Goal: Information Seeking & Learning: Learn about a topic

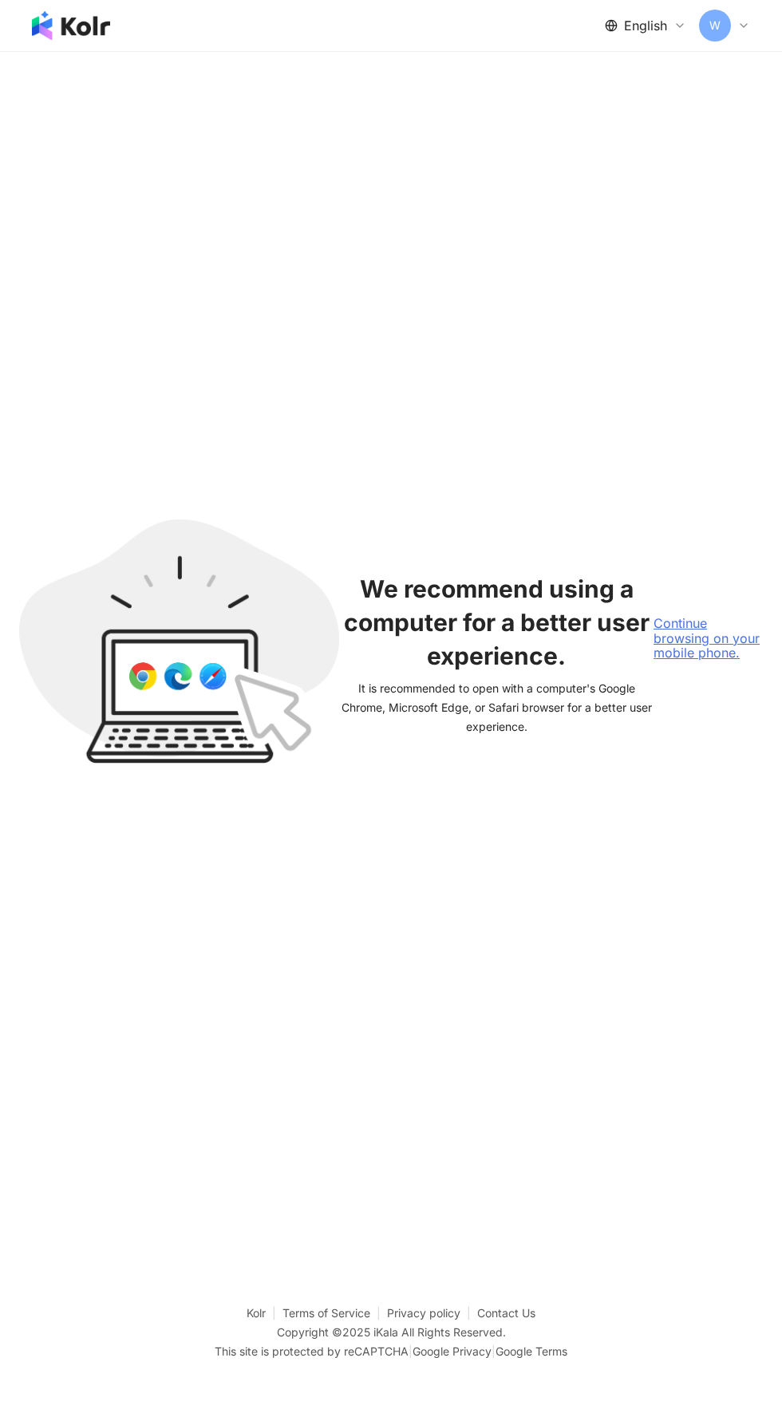
click at [699, 660] on div "Continue browsing on your mobile phone." at bounding box center [707, 638] width 109 height 44
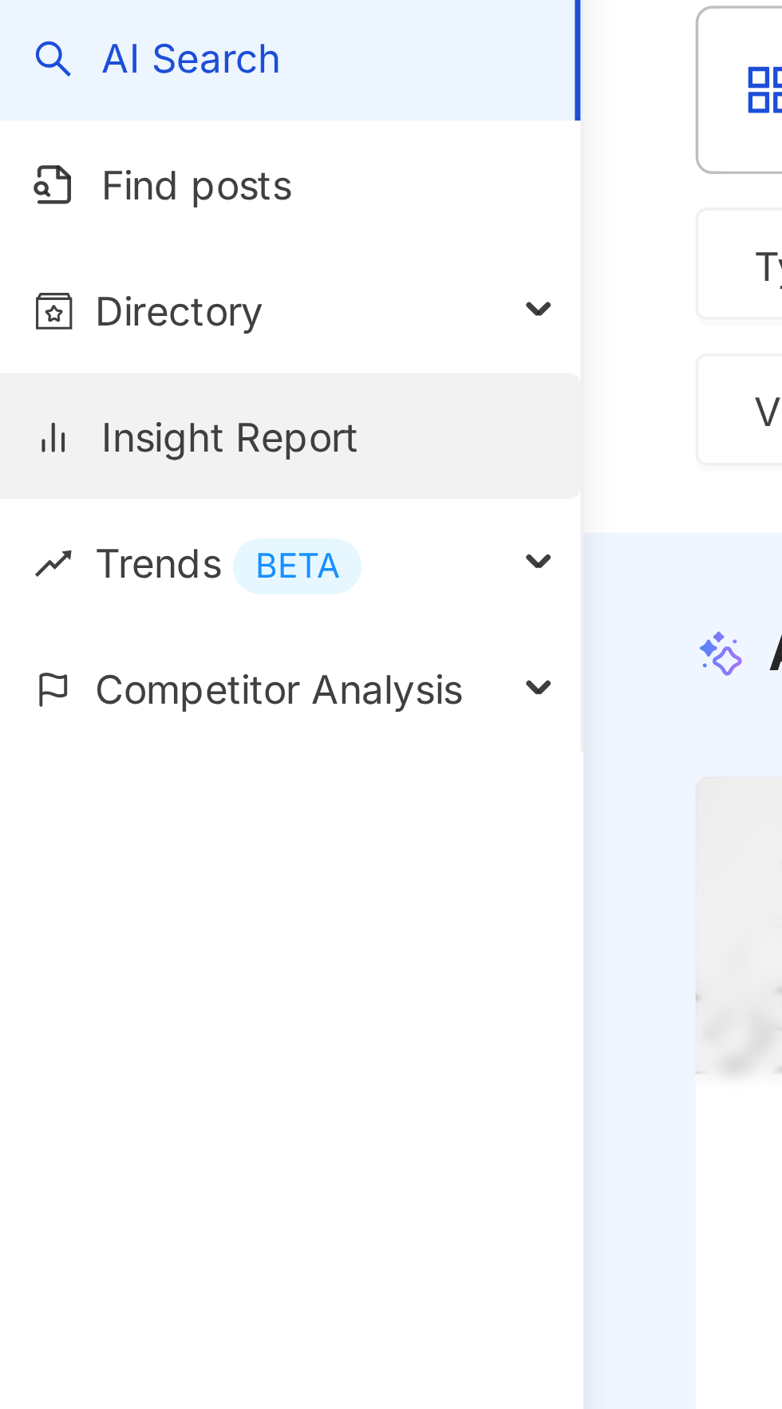
click at [112, 196] on link "Insight Report" at bounding box center [65, 193] width 93 height 16
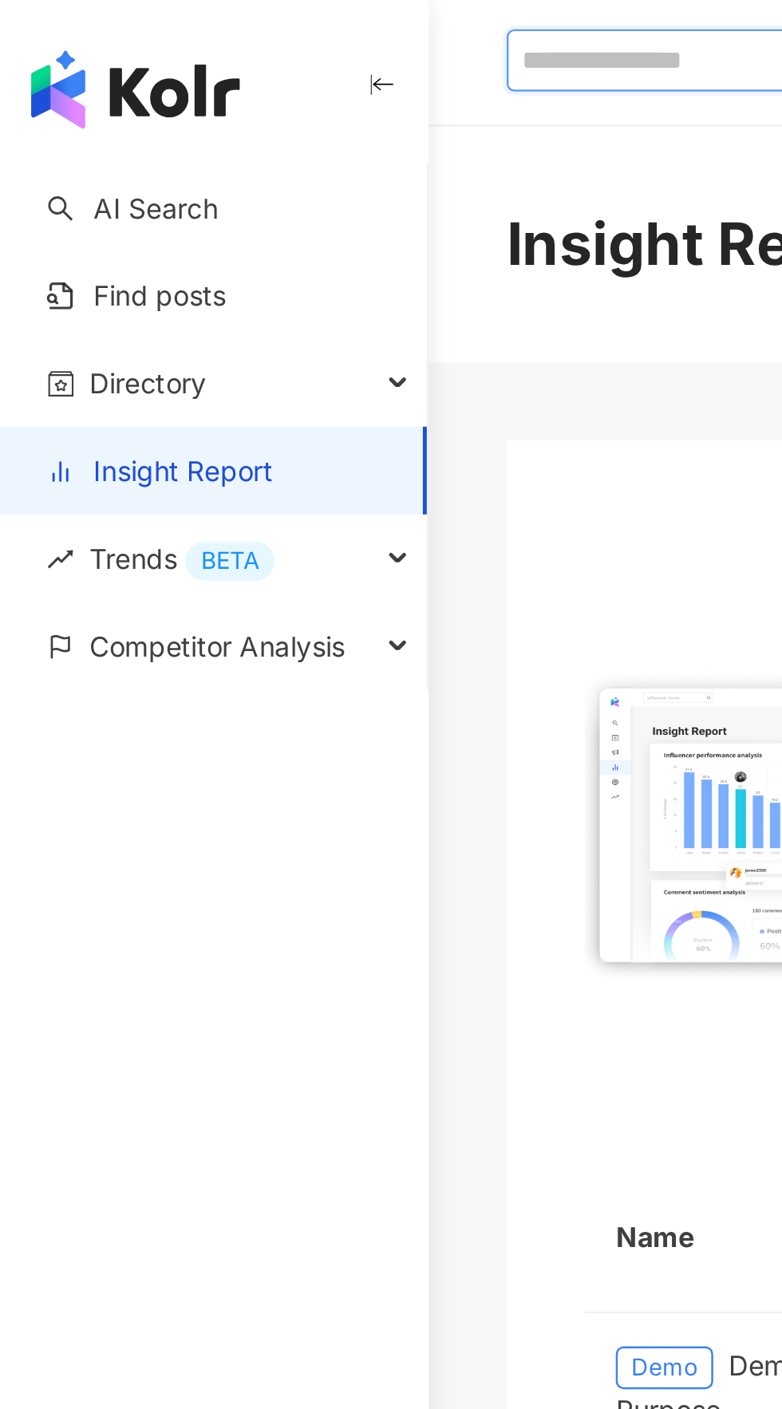
click at [253, 29] on input "search" at bounding box center [269, 25] width 124 height 26
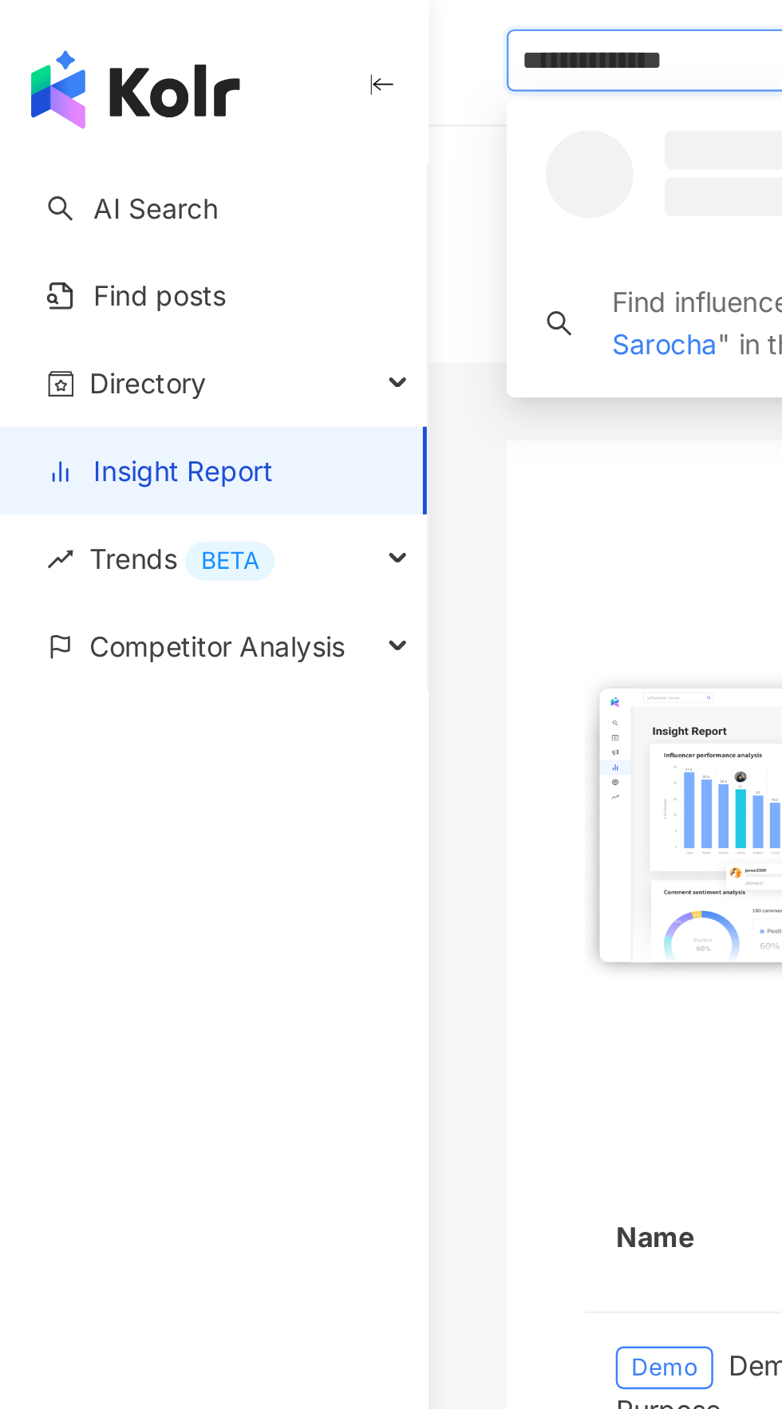
type input "**********"
click at [73, 39] on img "button" at bounding box center [55, 37] width 85 height 32
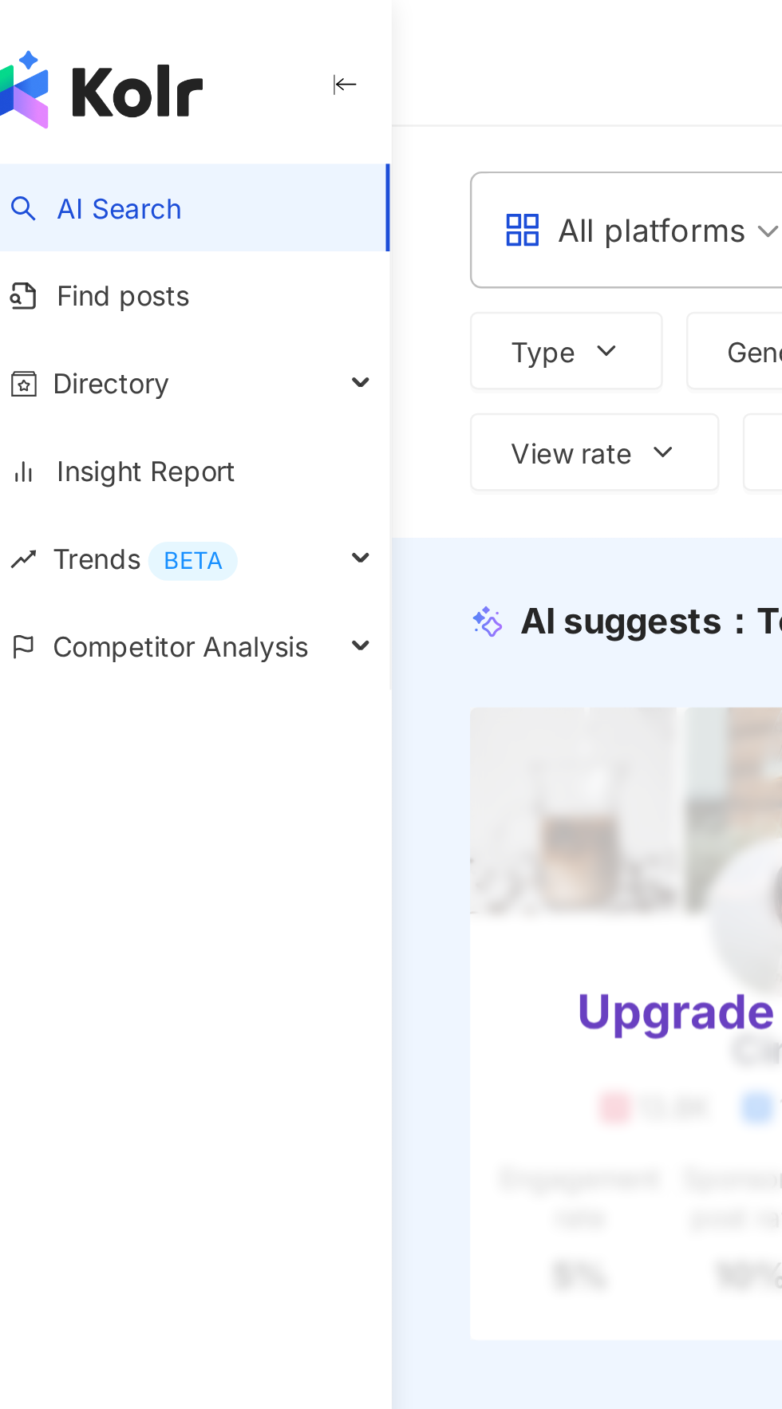
click at [281, 97] on div "All platforms" at bounding box center [270, 94] width 99 height 26
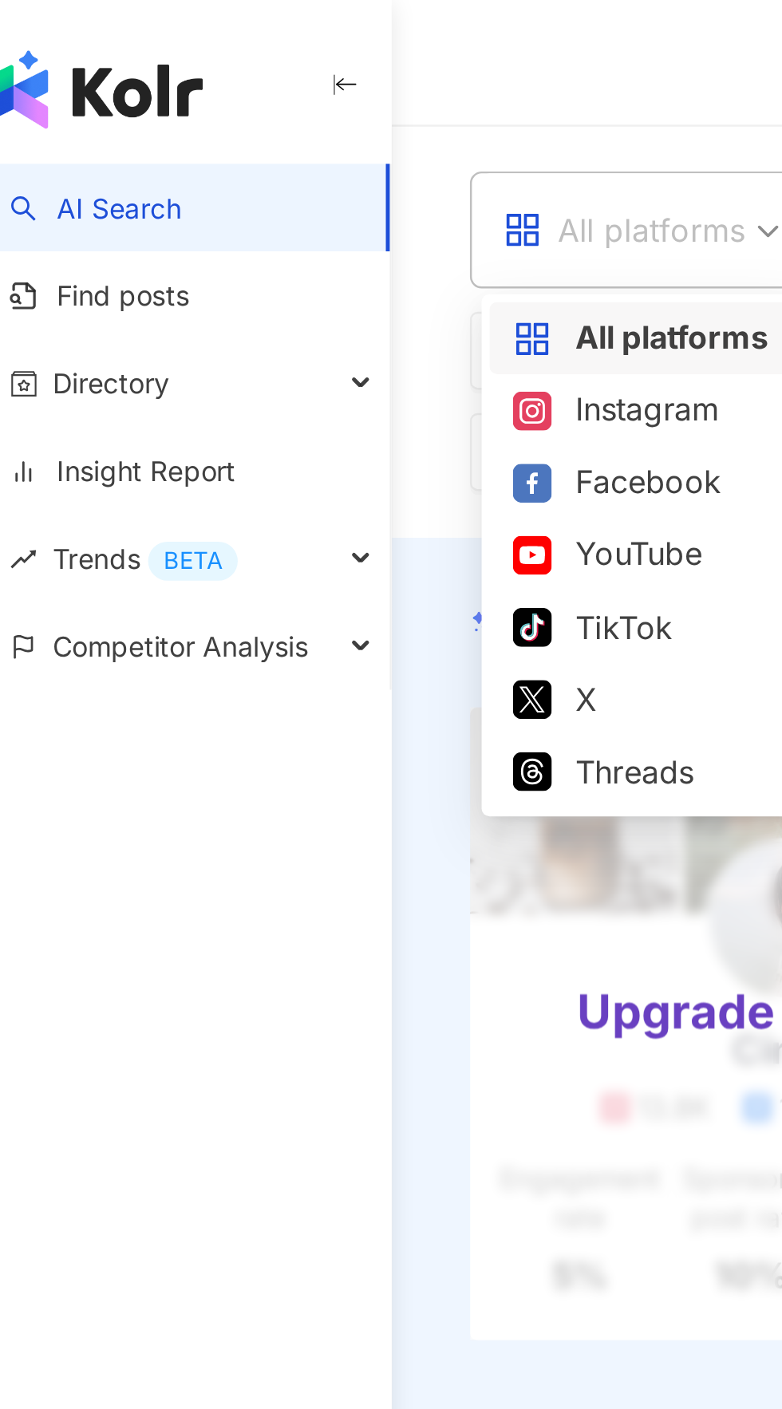
click at [274, 172] on div "Instagram" at bounding box center [277, 168] width 105 height 20
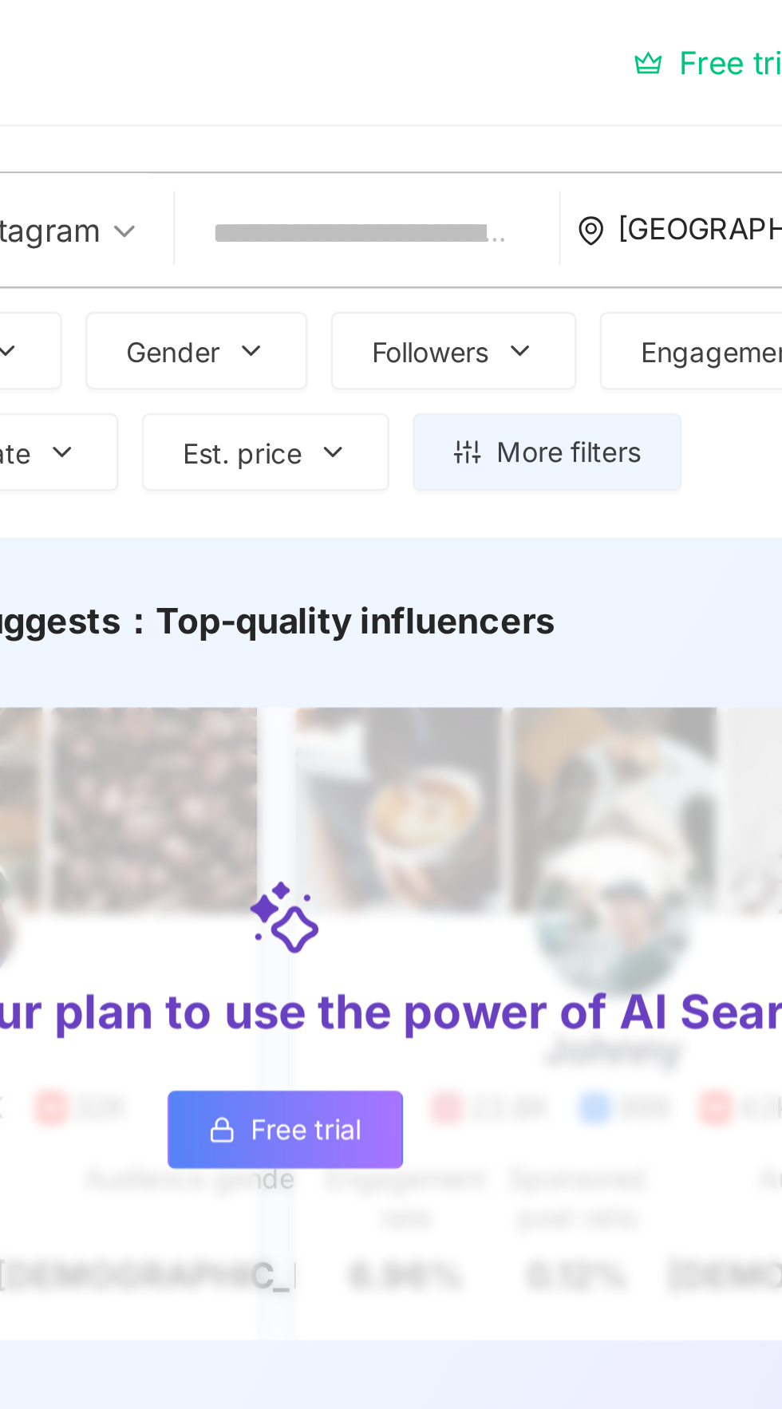
scroll to position [0, 101]
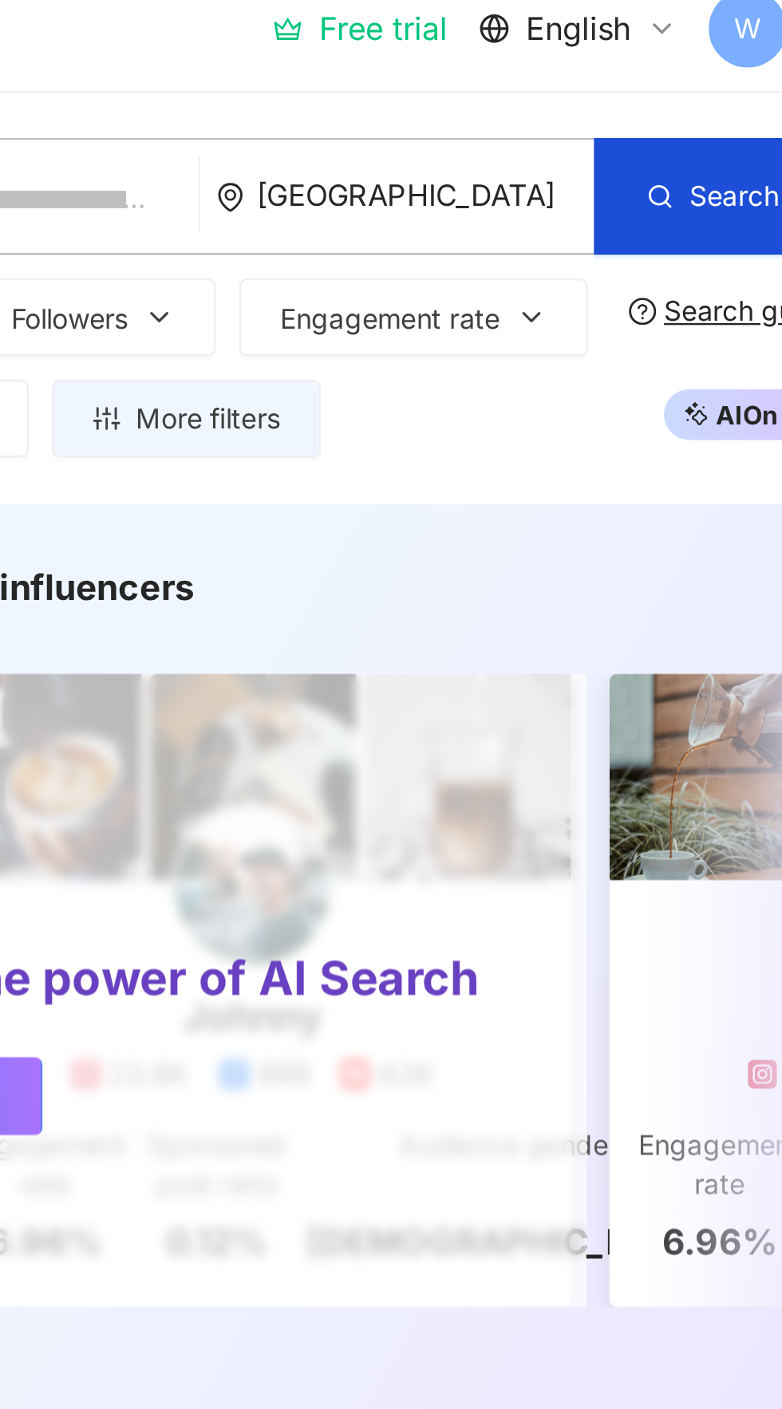
click at [619, 97] on div "Brazil" at bounding box center [583, 94] width 138 height 14
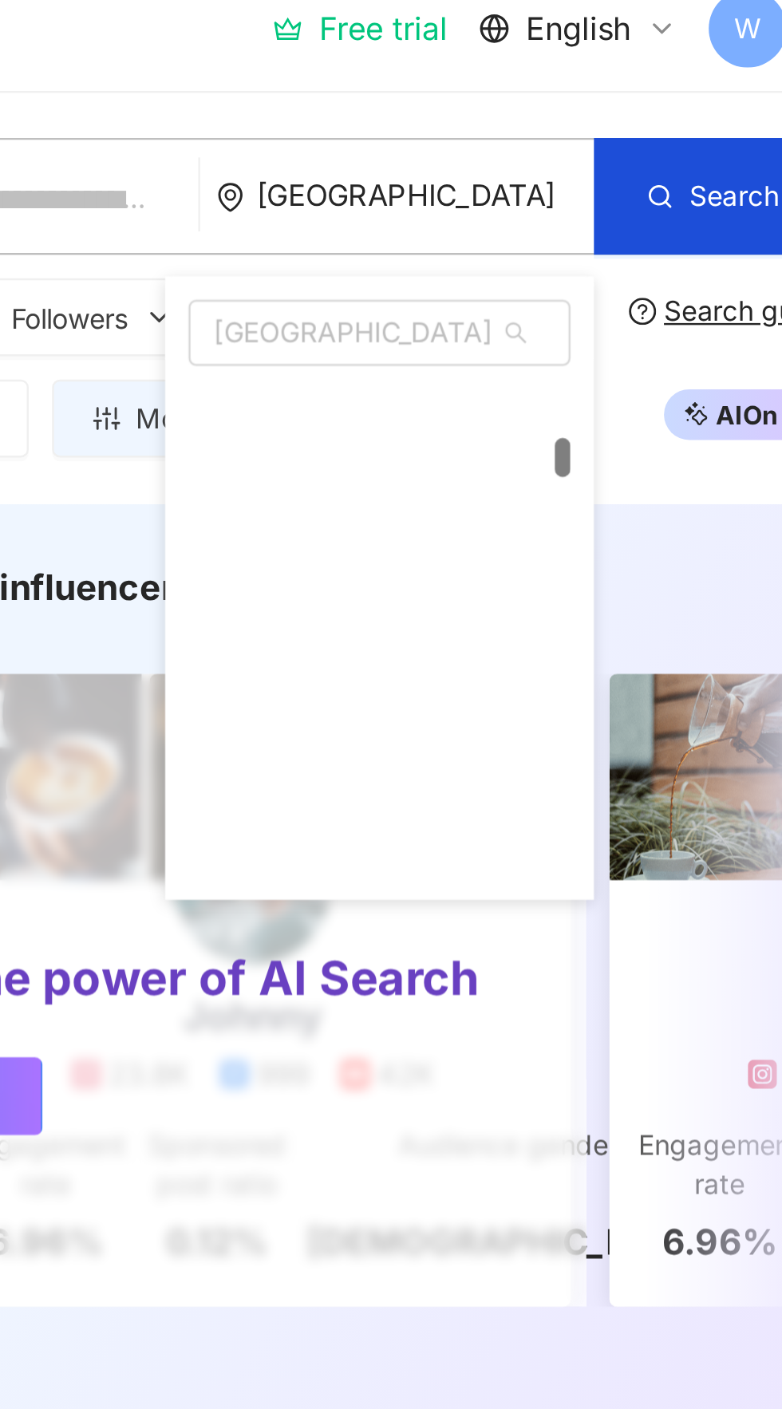
scroll to position [1125, 0]
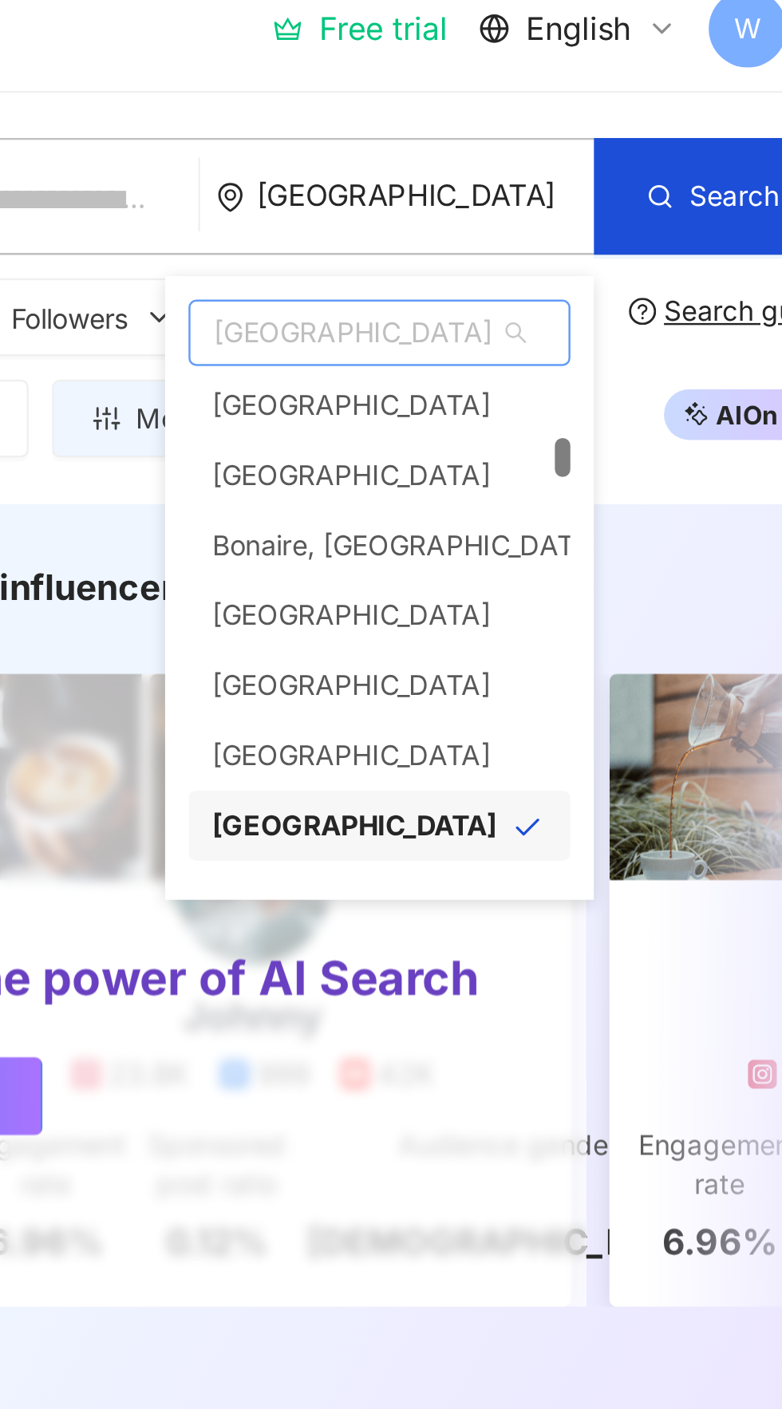
click at [569, 148] on span "Brazil" at bounding box center [564, 150] width 155 height 26
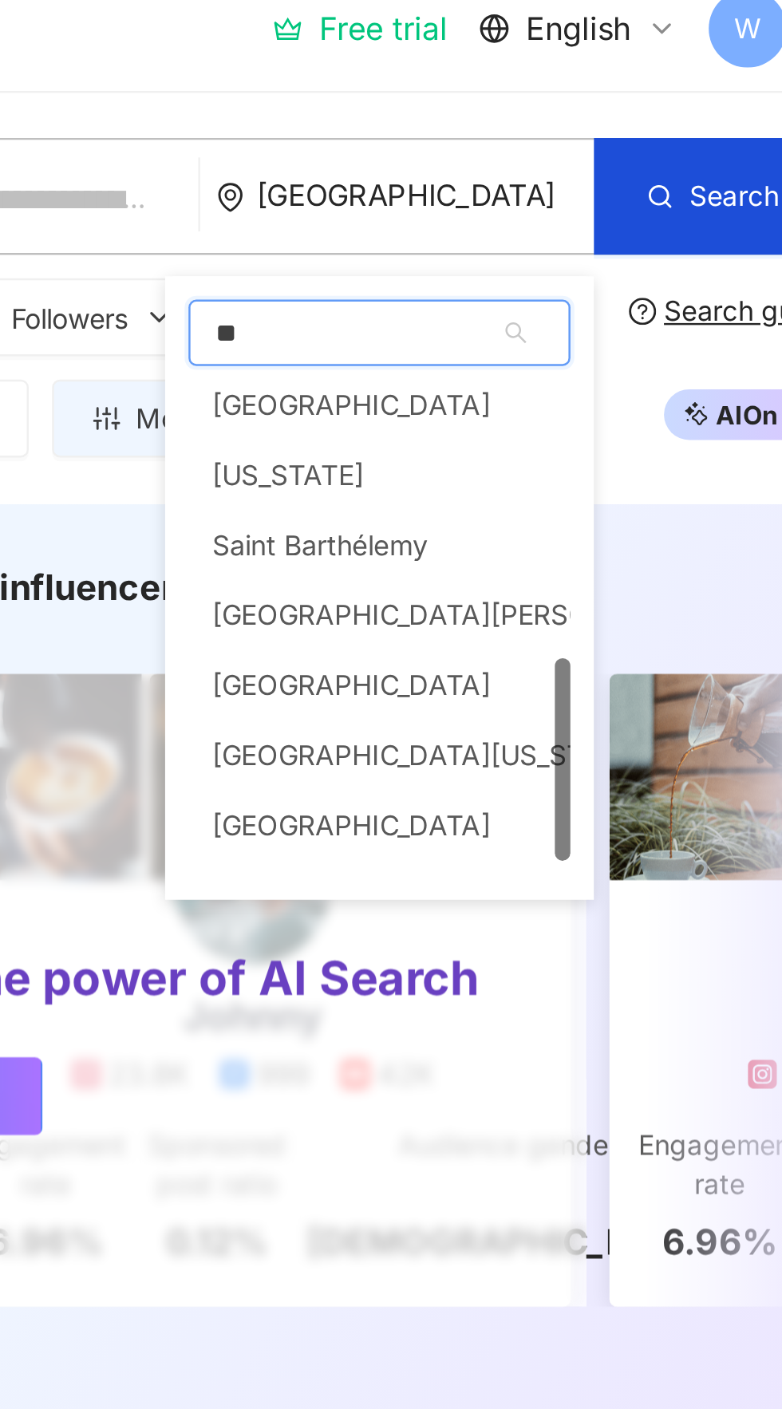
scroll to position [276, 0]
type input "***"
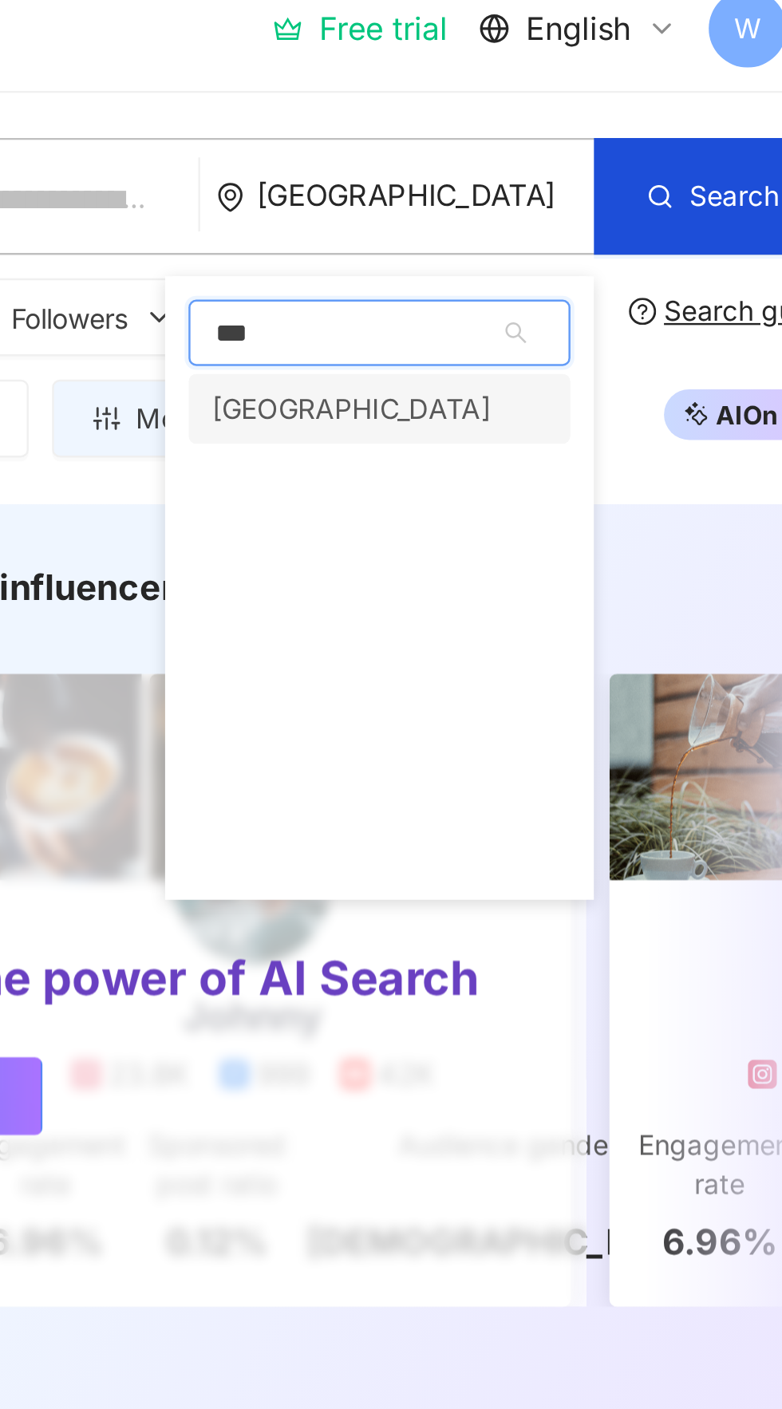
click at [538, 185] on div "Thailand" at bounding box center [552, 181] width 114 height 29
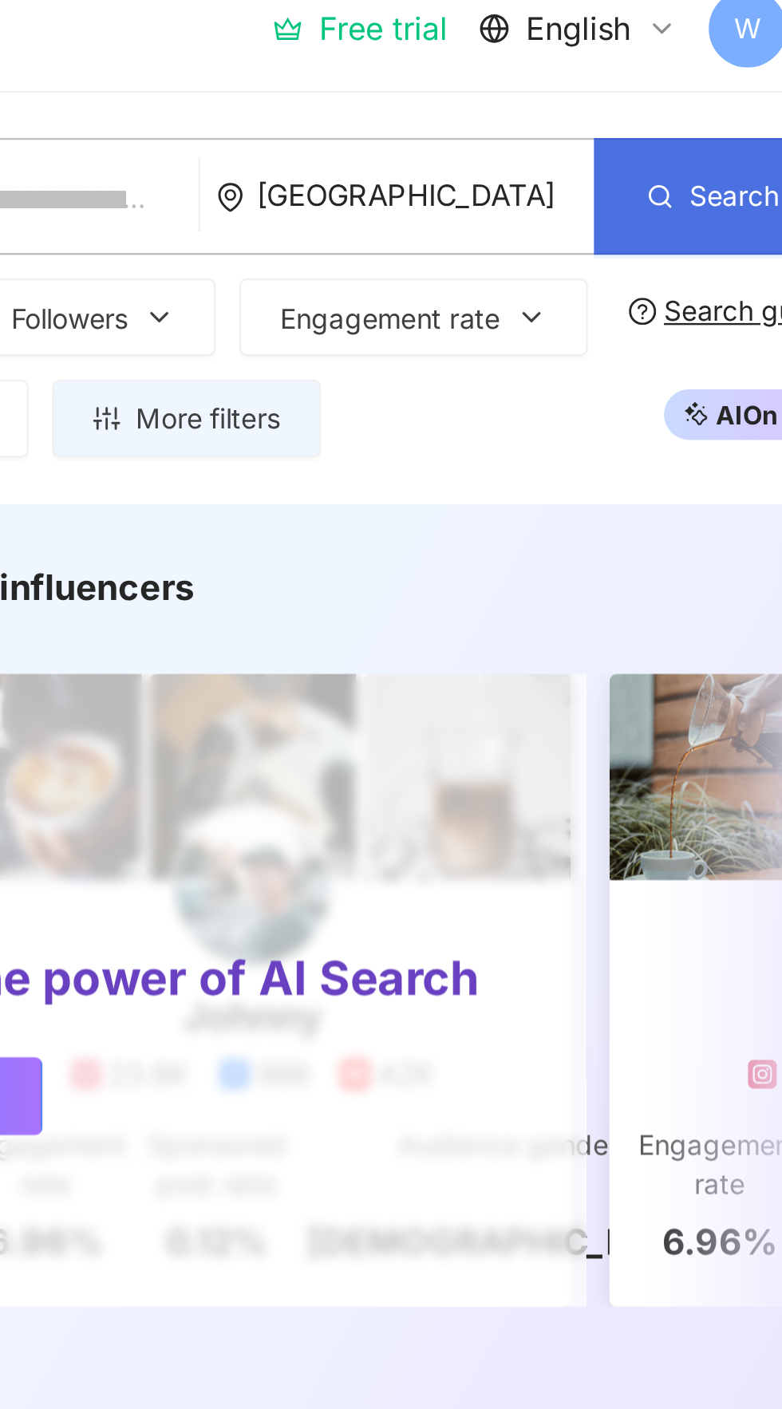
click at [701, 99] on span "Search" at bounding box center [709, 94] width 37 height 13
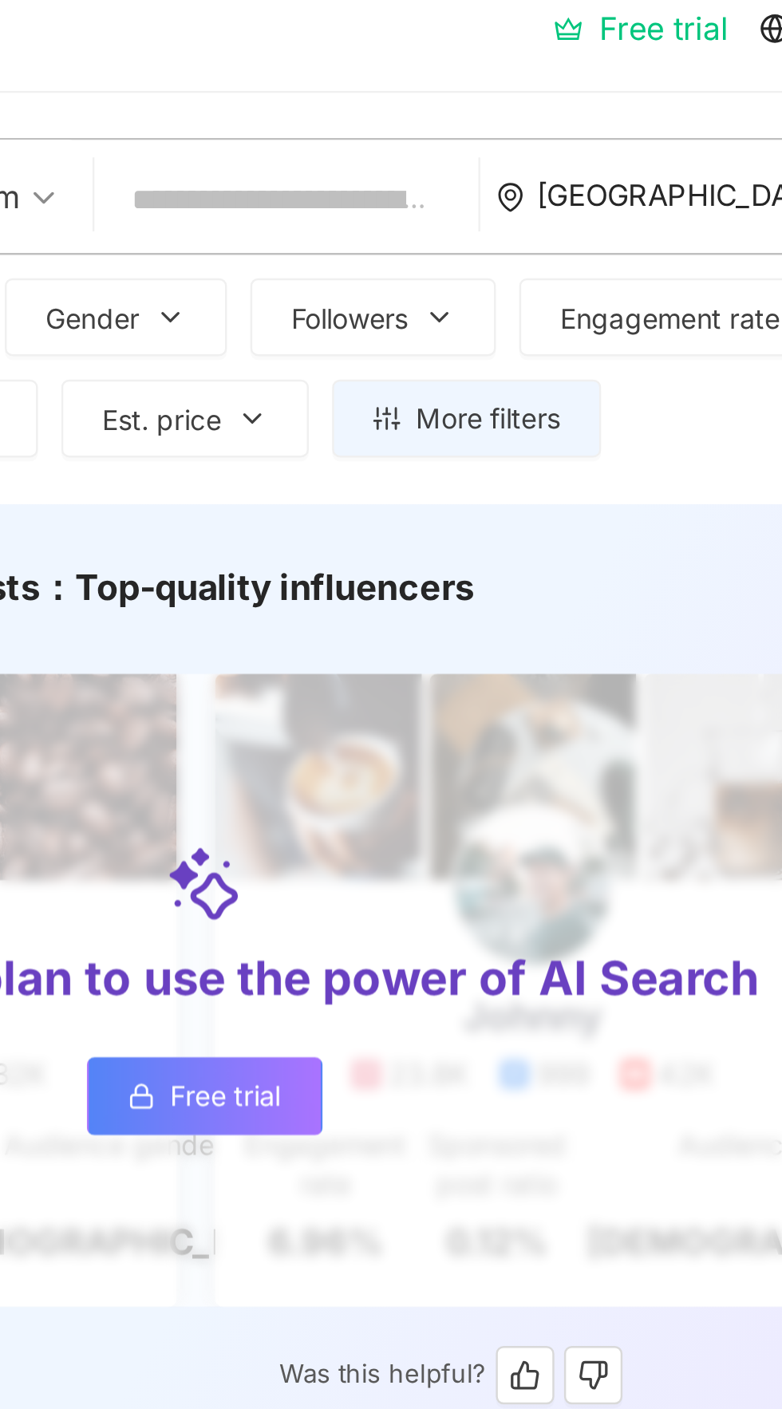
click at [405, 465] on span "Free trial" at bounding box center [386, 462] width 45 height 13
